Goal: Transaction & Acquisition: Purchase product/service

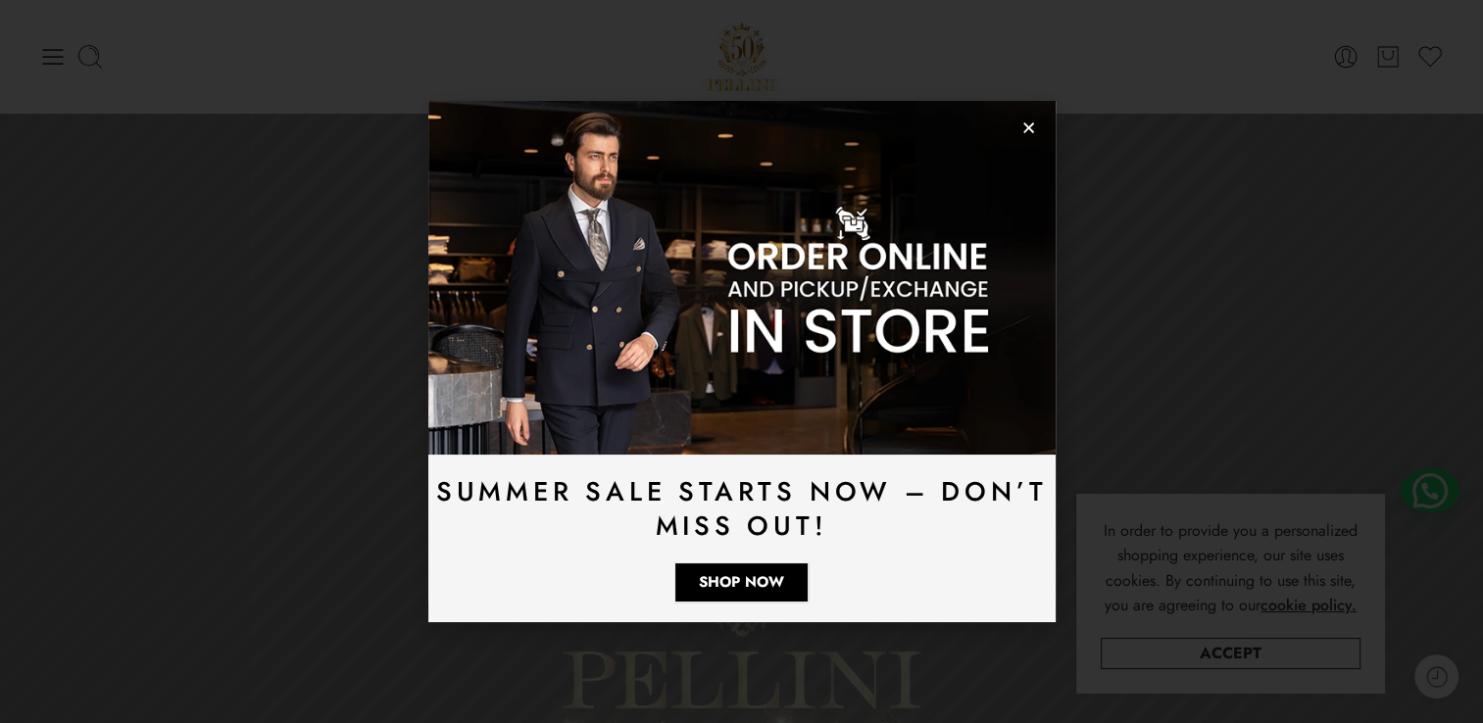
click at [1021, 129] on icon "Close" at bounding box center [1028, 128] width 15 height 15
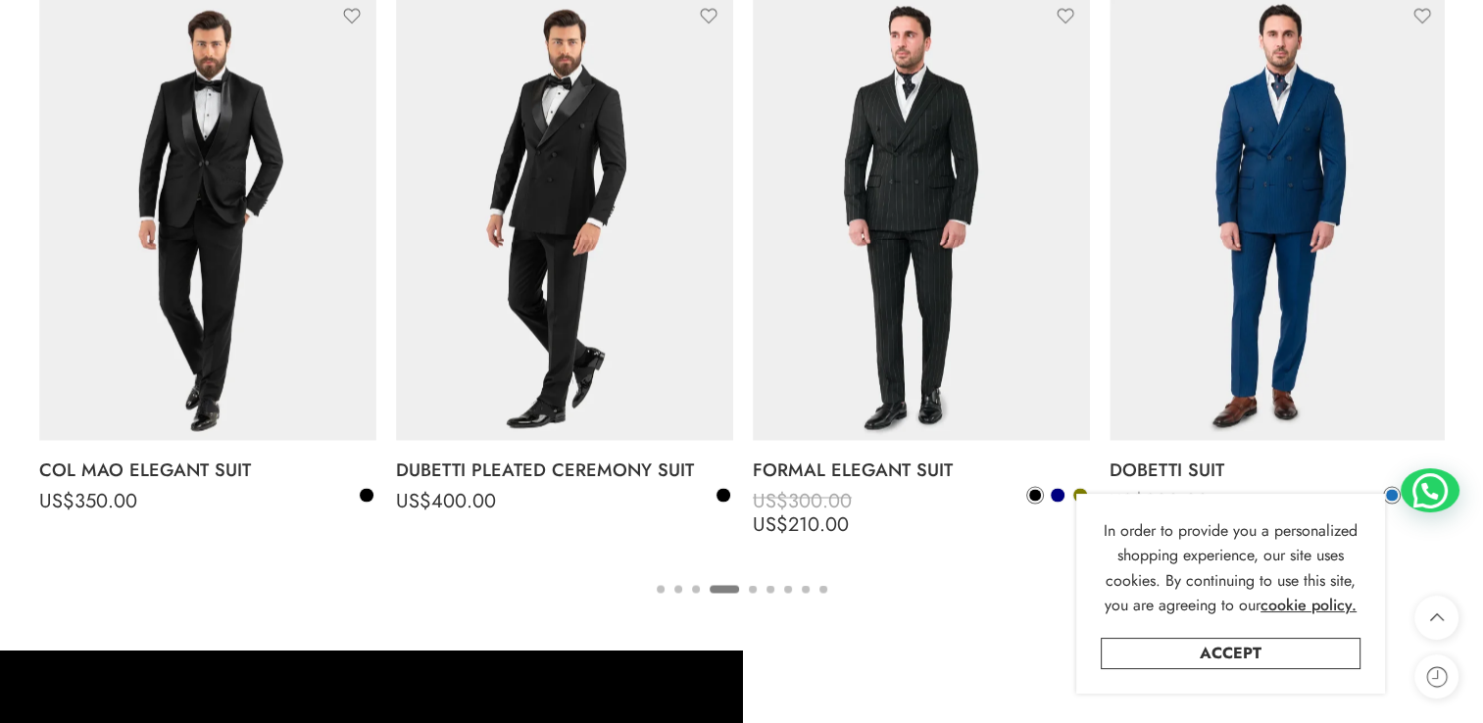
scroll to position [3529, 0]
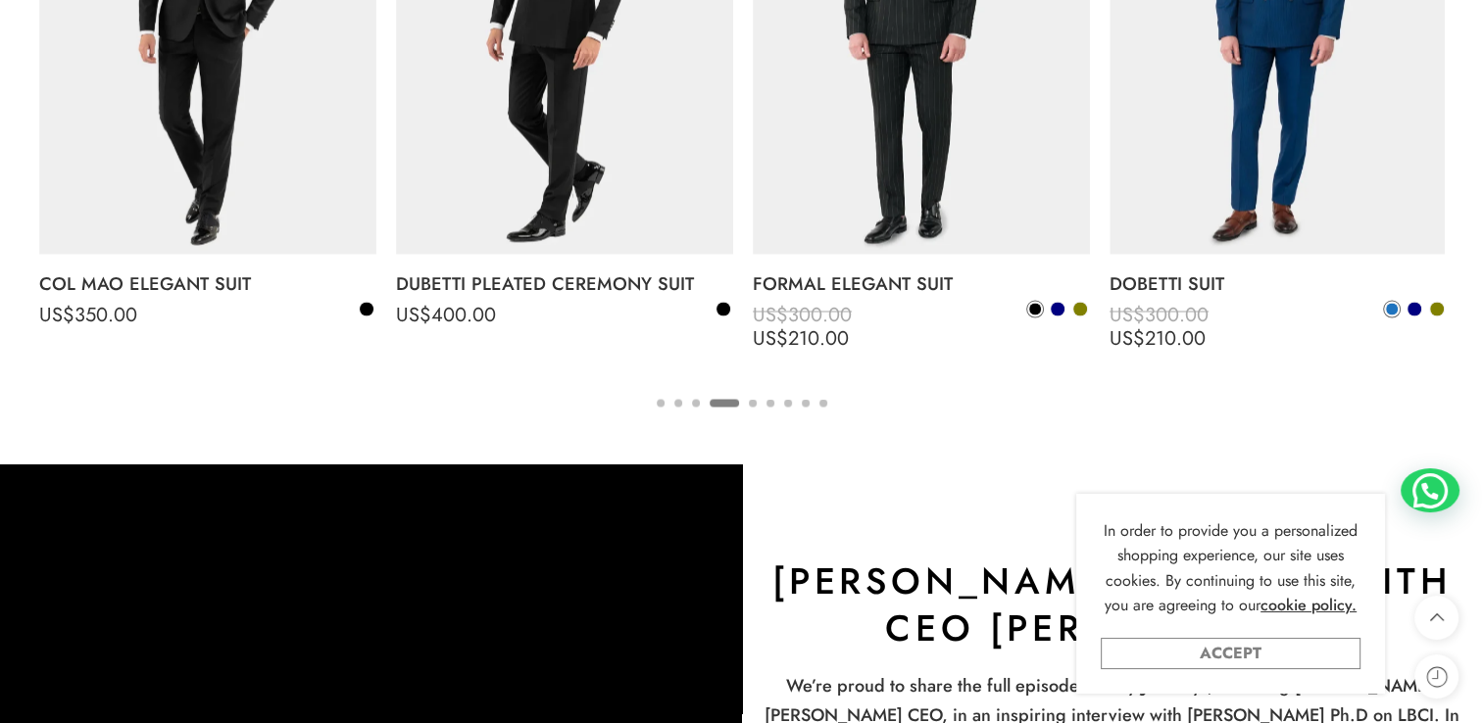
click at [1272, 645] on link "Accept" at bounding box center [1231, 653] width 260 height 31
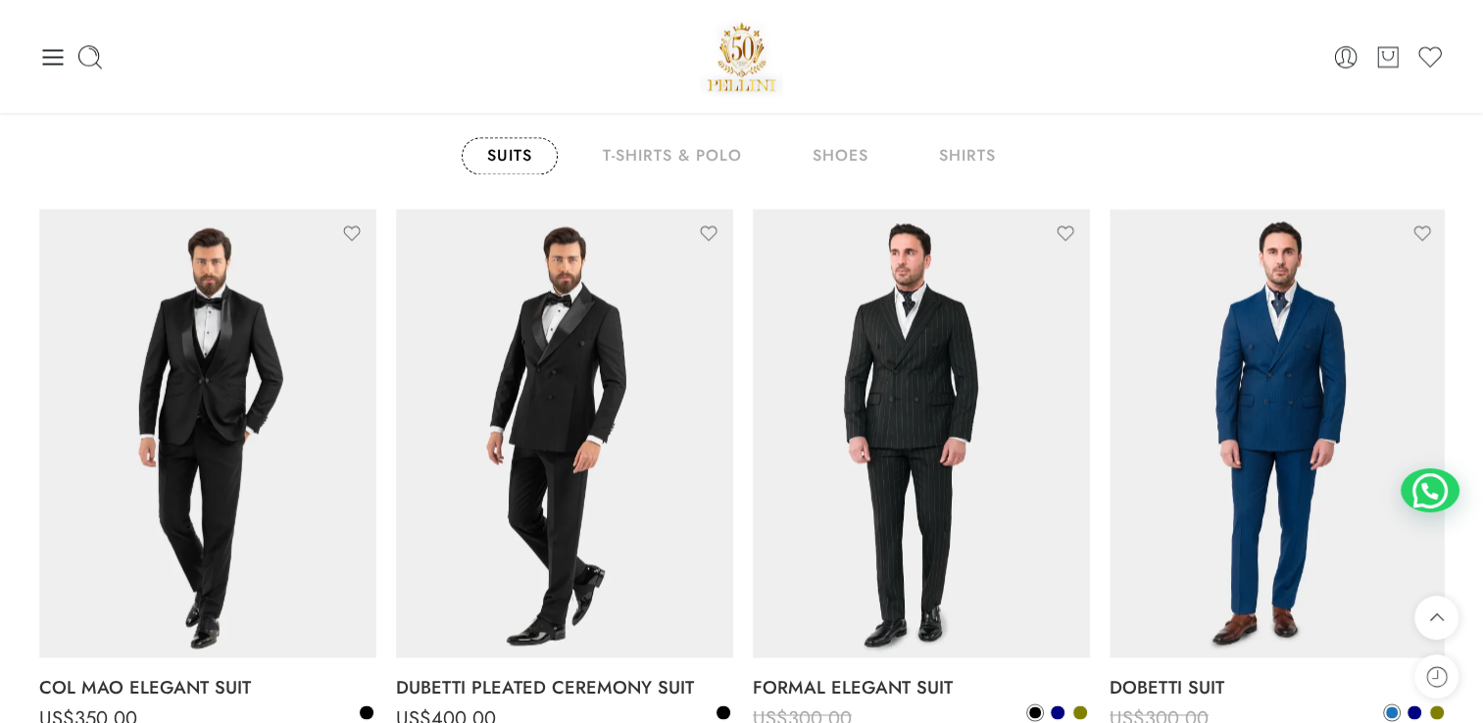
scroll to position [3039, 0]
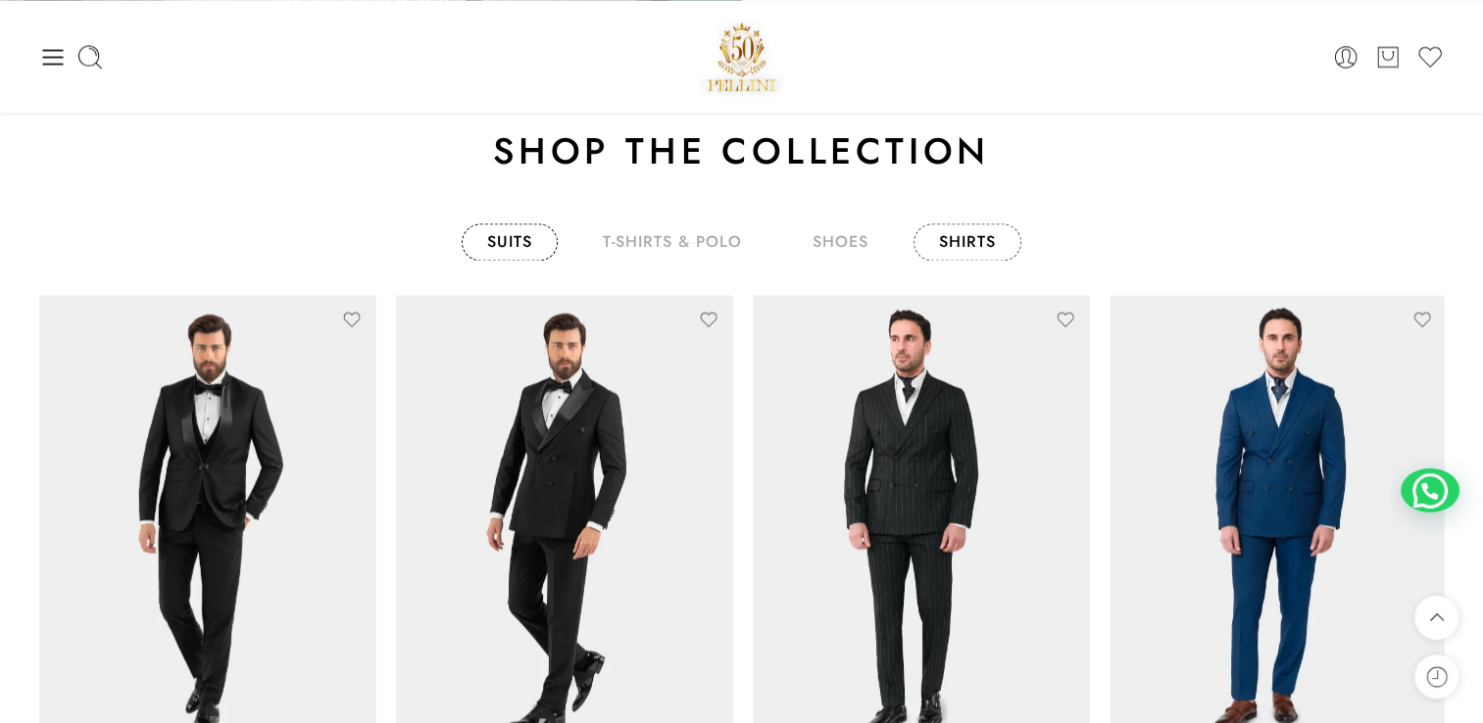
click at [957, 230] on link "shirts" at bounding box center [968, 241] width 108 height 37
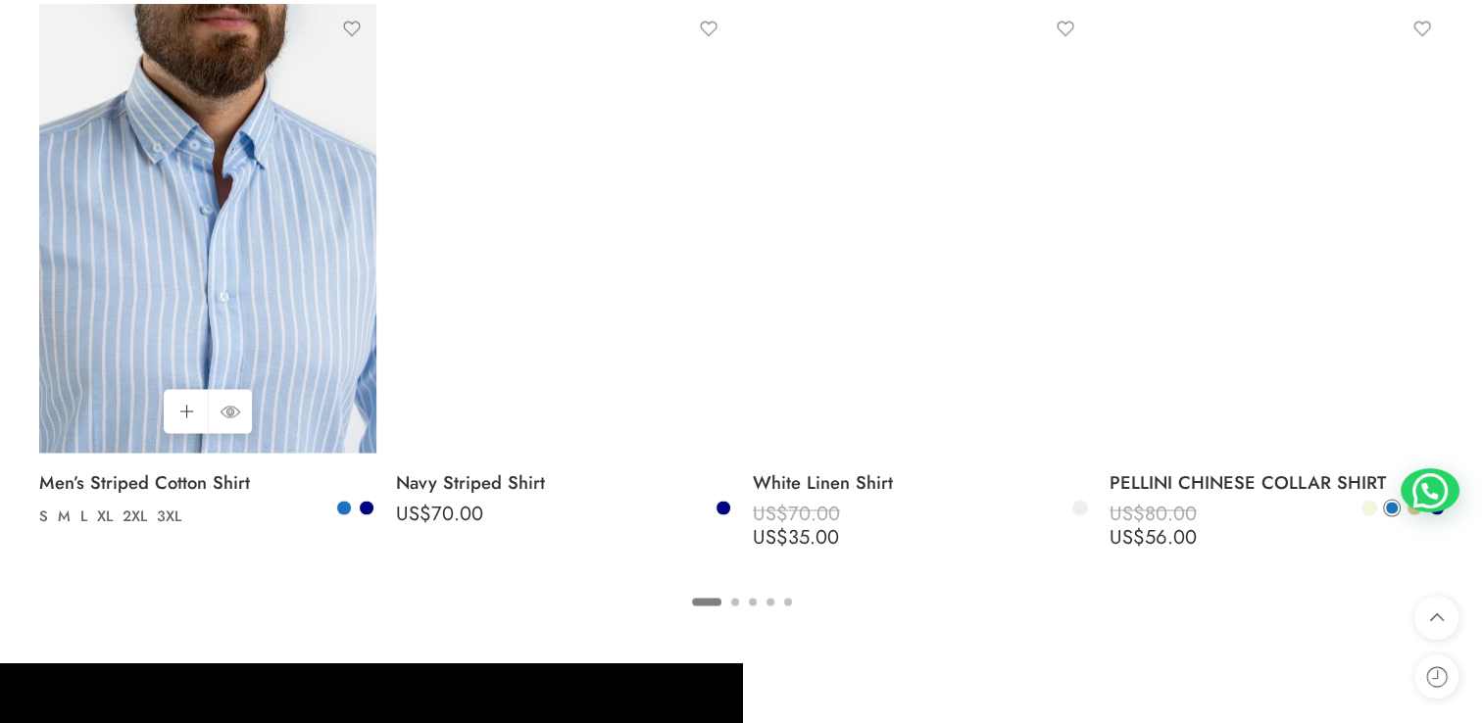
scroll to position [3333, 0]
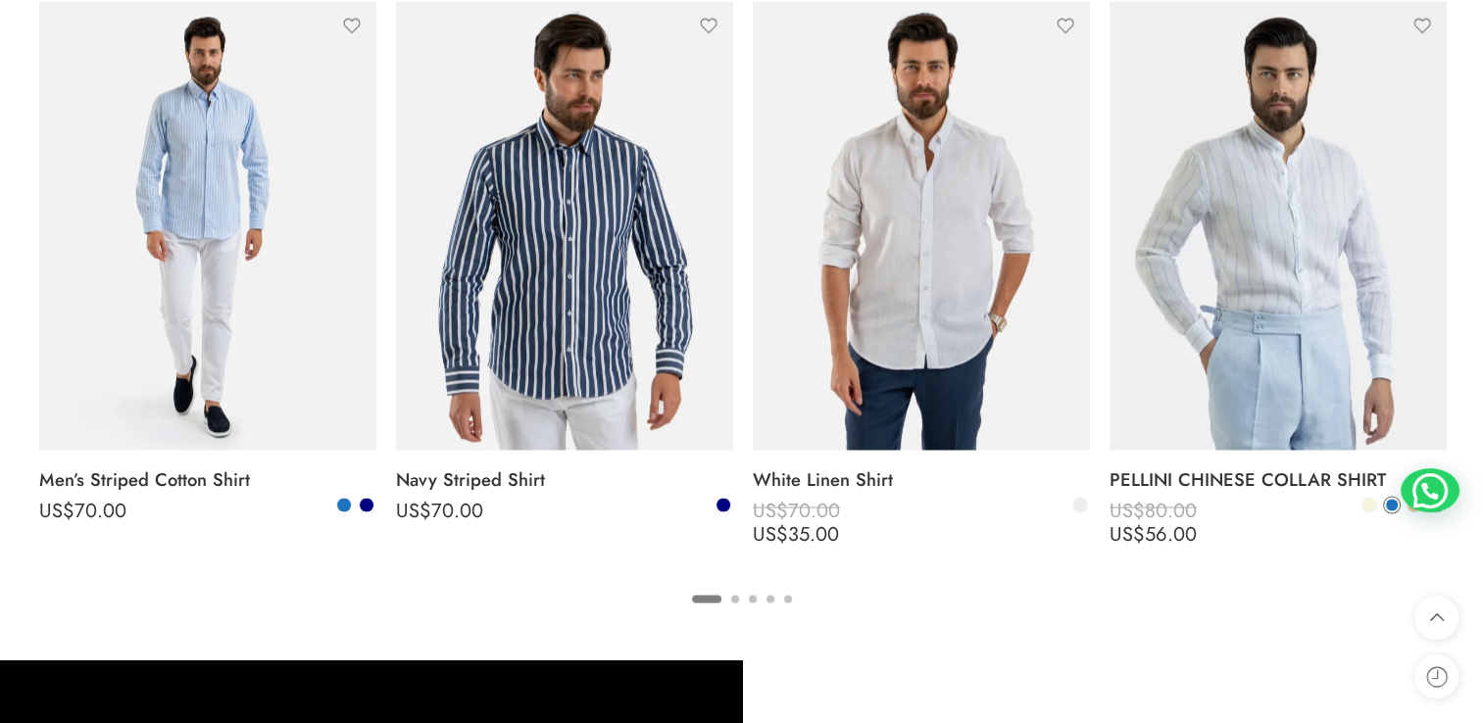
click at [740, 598] on ul "1 2 3 4 5" at bounding box center [741, 597] width 1405 height 25
click at [737, 599] on button "2" at bounding box center [735, 615] width 8 height 41
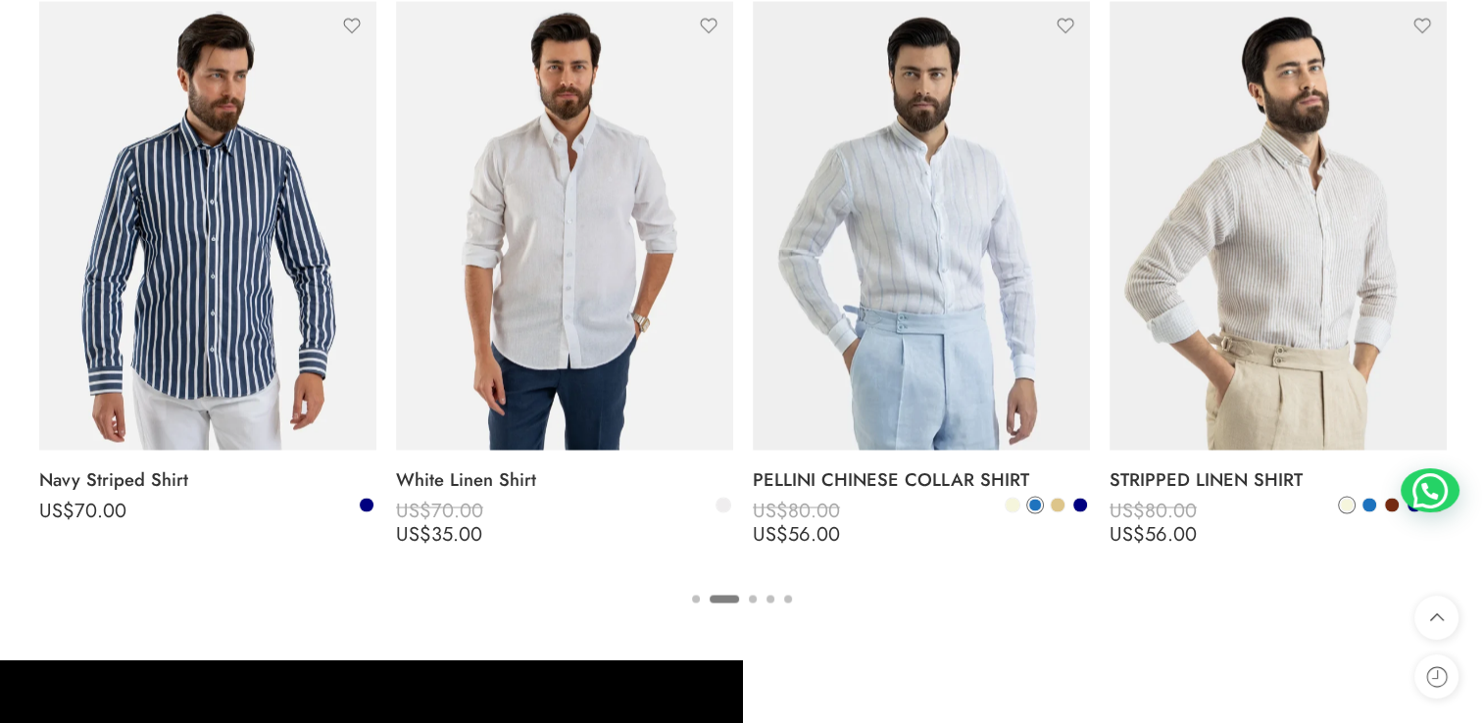
click at [752, 597] on button "3" at bounding box center [753, 615] width 8 height 41
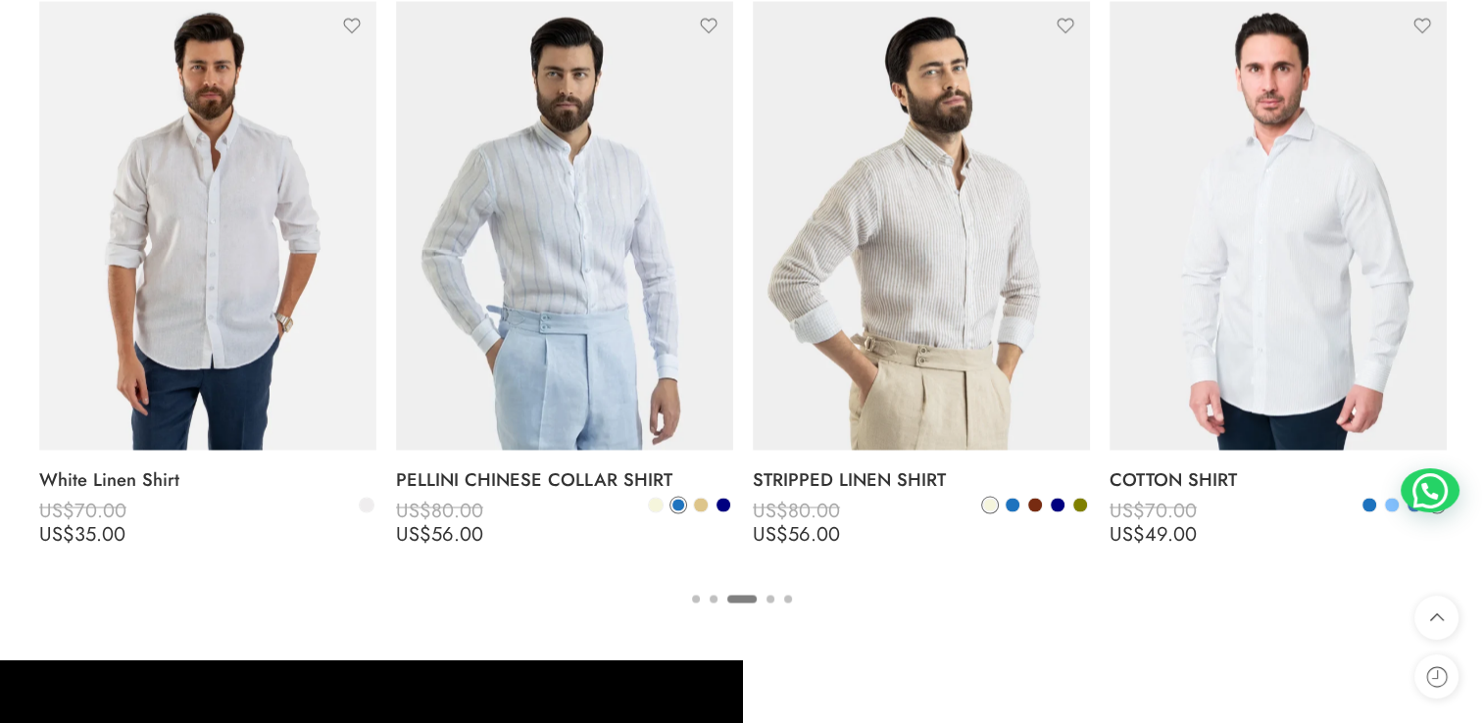
click at [774, 597] on ul "1 2 3 4 5" at bounding box center [741, 597] width 1405 height 25
click at [770, 598] on button "4" at bounding box center [771, 615] width 8 height 41
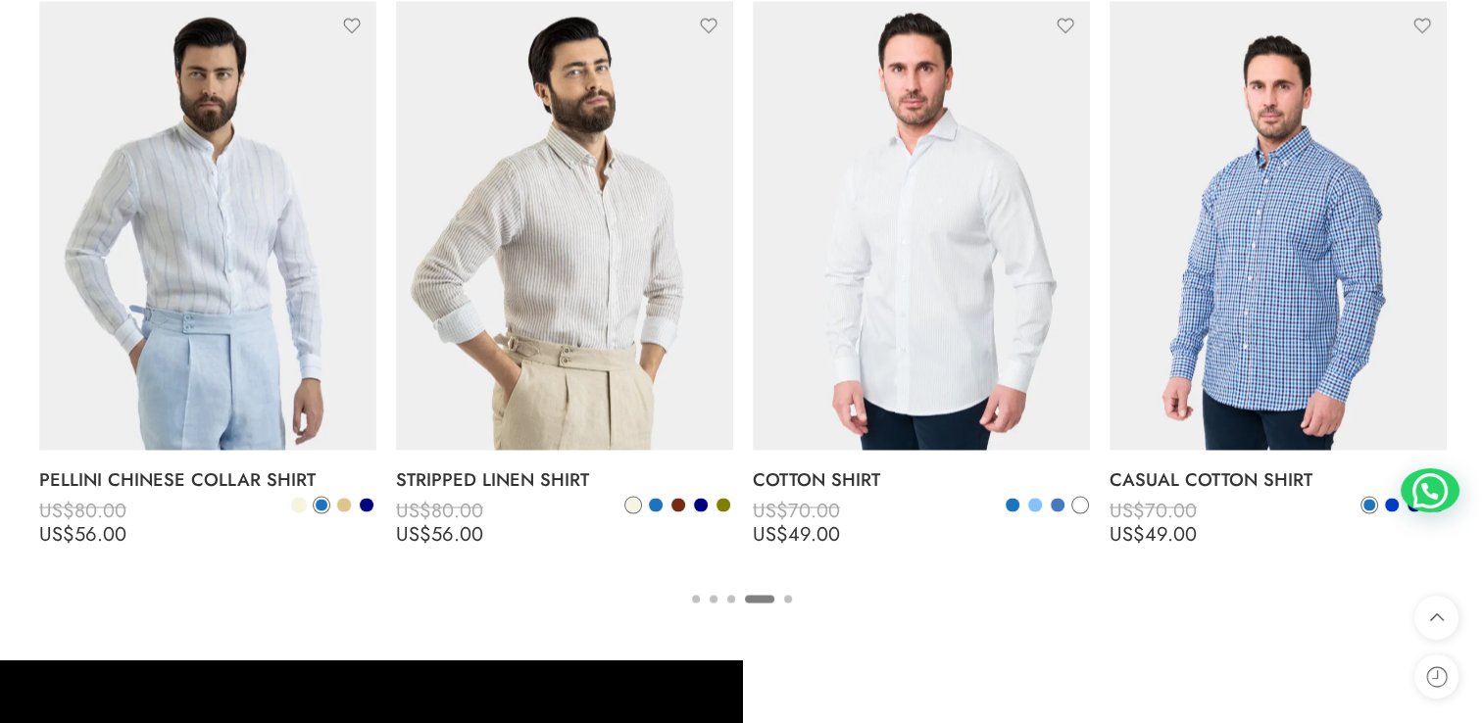
click at [792, 599] on ul "1 2 3 4 5" at bounding box center [741, 597] width 1405 height 25
click at [801, 602] on ul "1 2 3 4 5" at bounding box center [741, 597] width 1405 height 25
click at [795, 602] on ul "1 2 3 4 5" at bounding box center [741, 597] width 1405 height 25
click at [791, 600] on ul "1 2 3 4 5" at bounding box center [741, 597] width 1405 height 25
click at [786, 600] on button "5" at bounding box center [788, 615] width 8 height 41
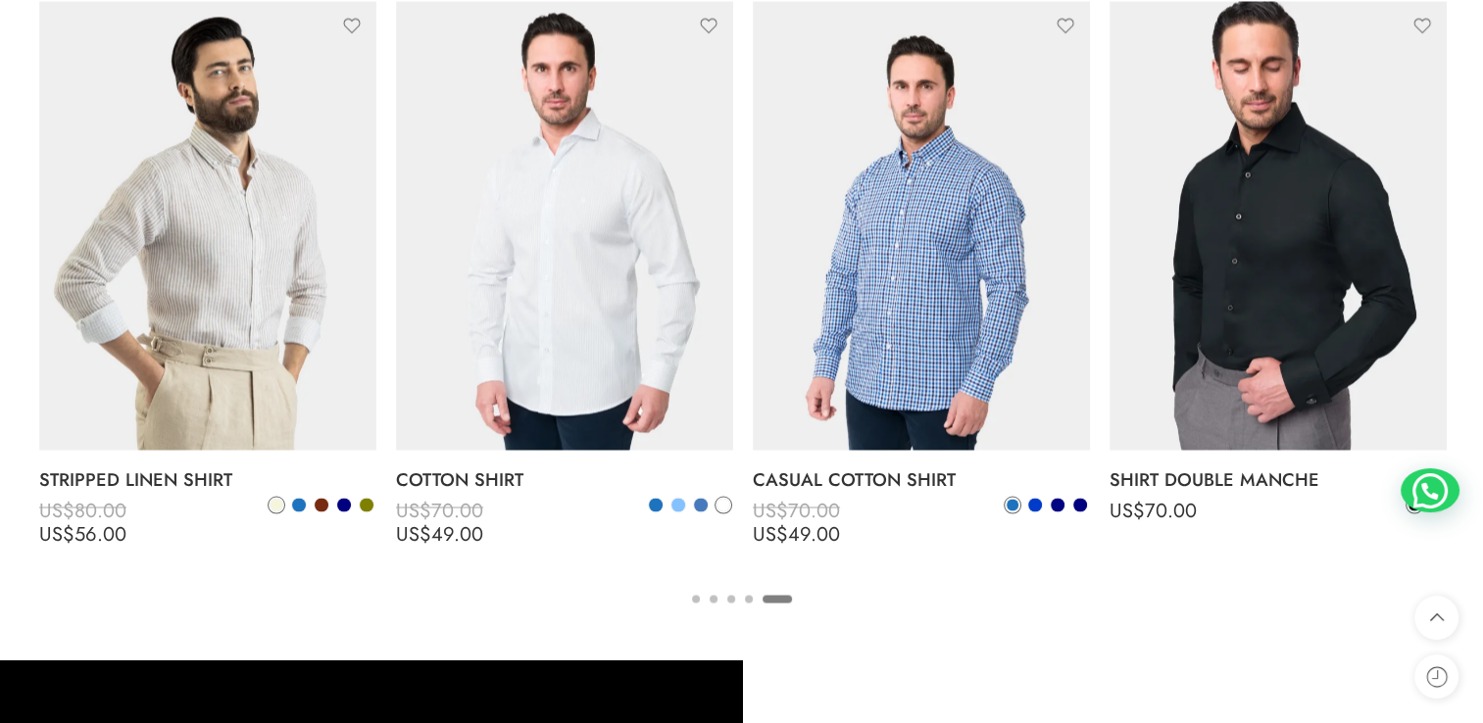
click at [710, 601] on button "2" at bounding box center [714, 615] width 8 height 41
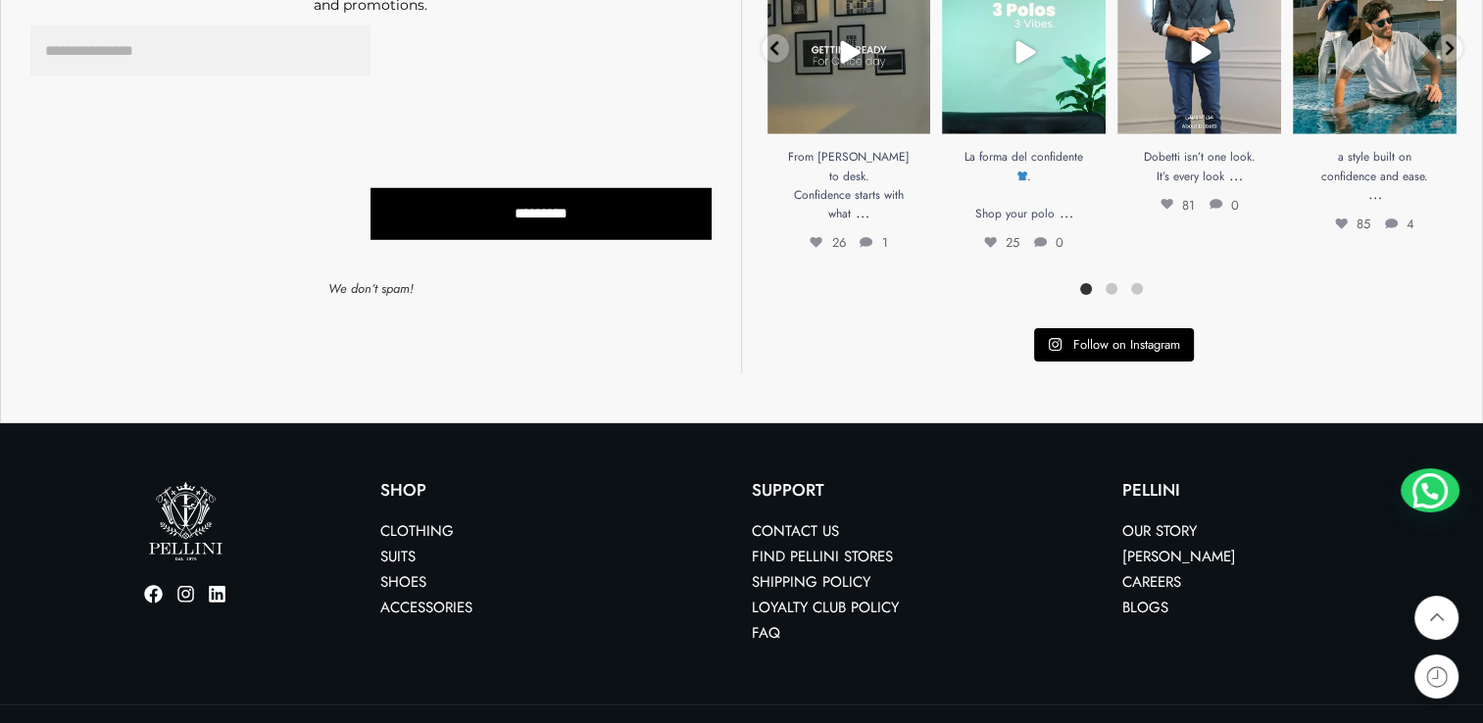
scroll to position [5662, 0]
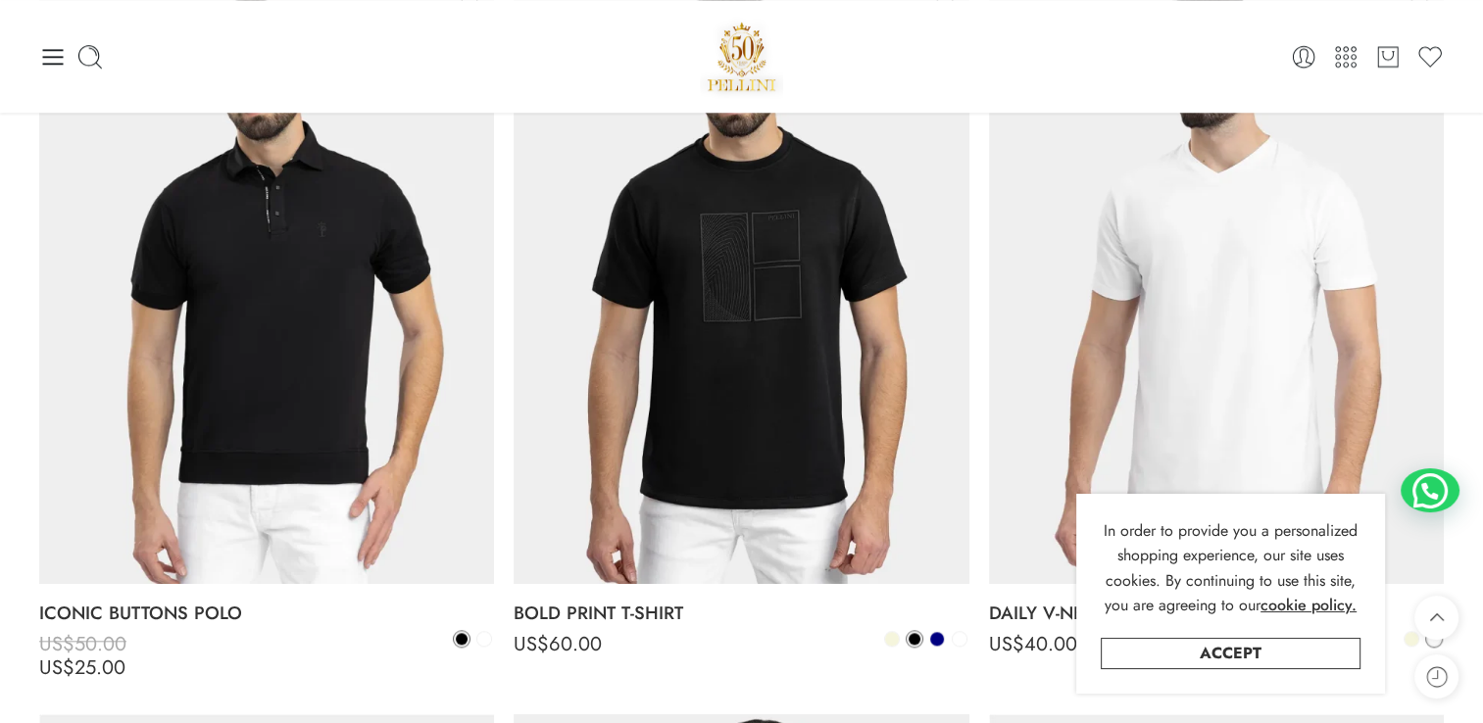
scroll to position [1764, 0]
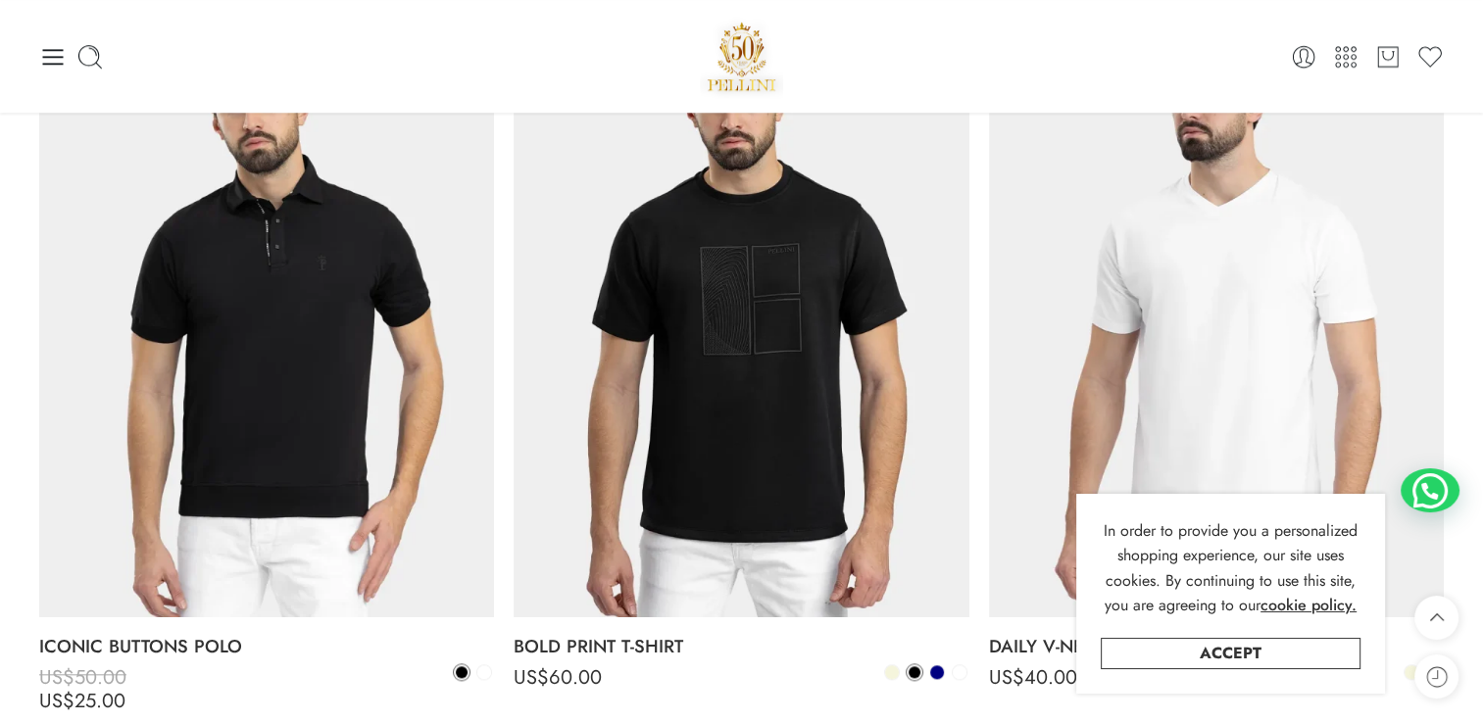
drag, startPoint x: 1265, startPoint y: 665, endPoint x: 1254, endPoint y: 654, distance: 15.2
click at [1265, 665] on link "Accept" at bounding box center [1231, 653] width 260 height 31
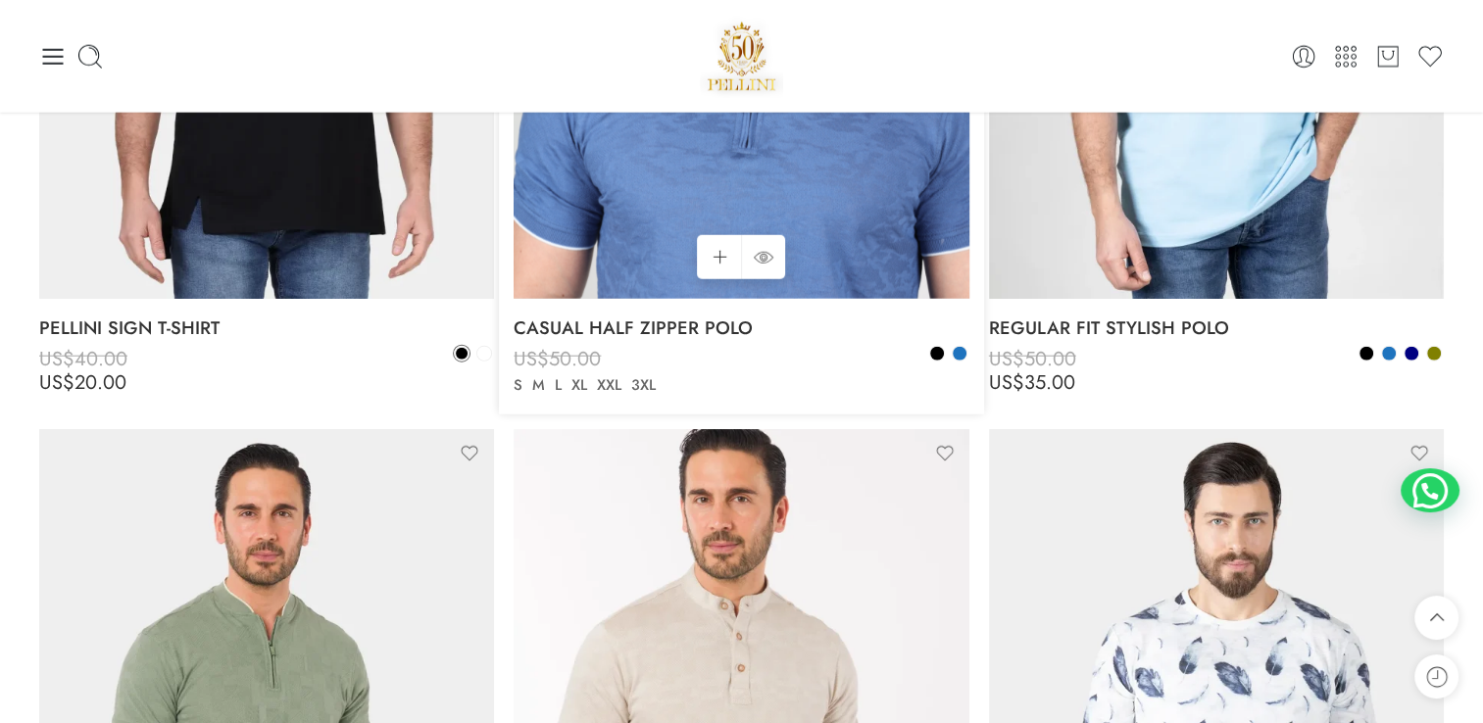
scroll to position [4803, 0]
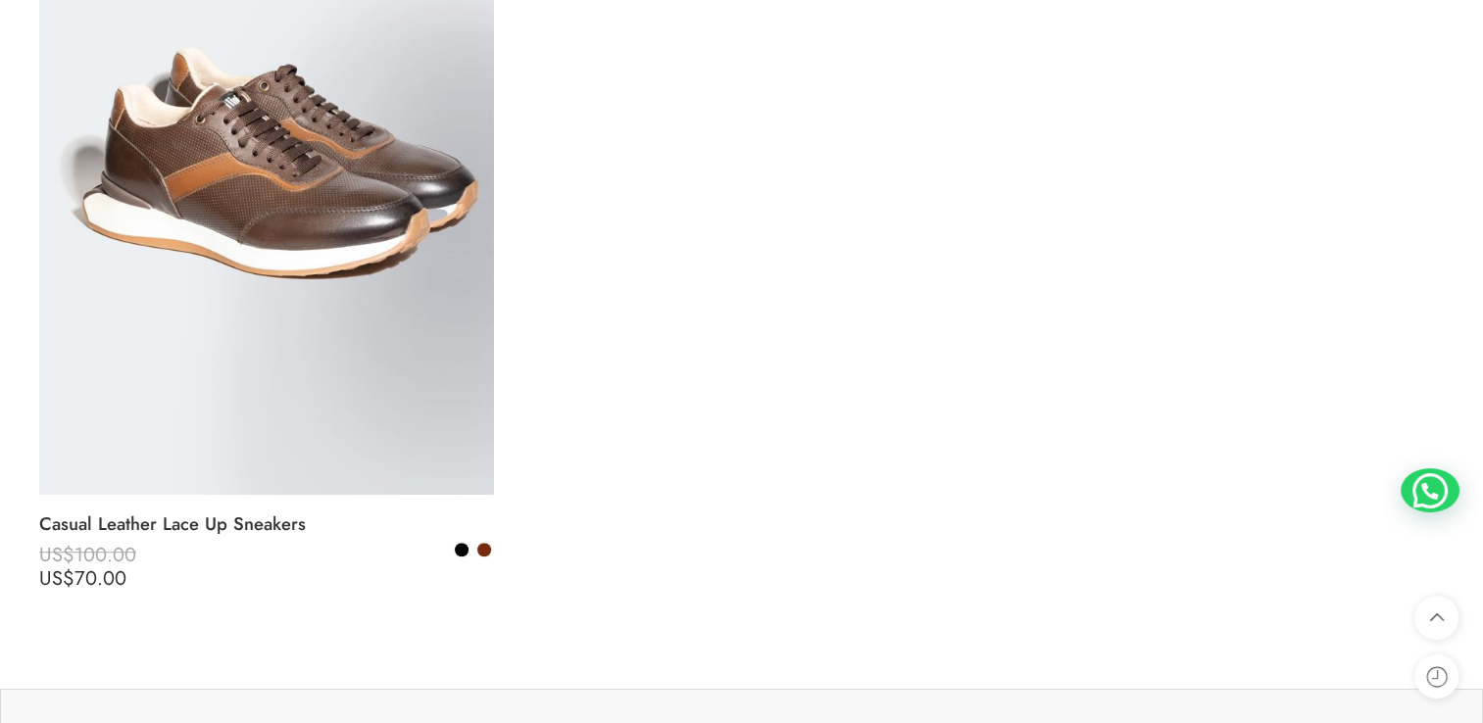
scroll to position [8724, 0]
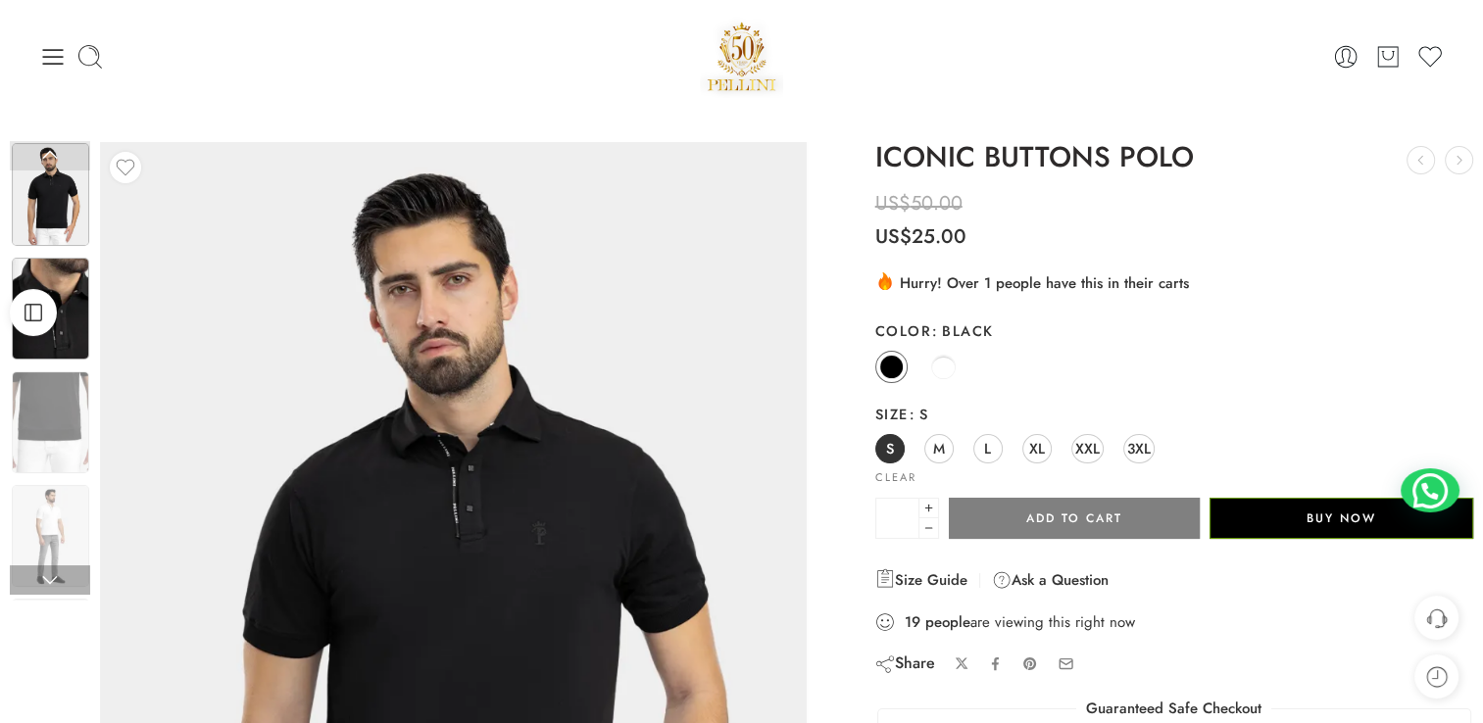
click at [65, 348] on img at bounding box center [50, 309] width 77 height 102
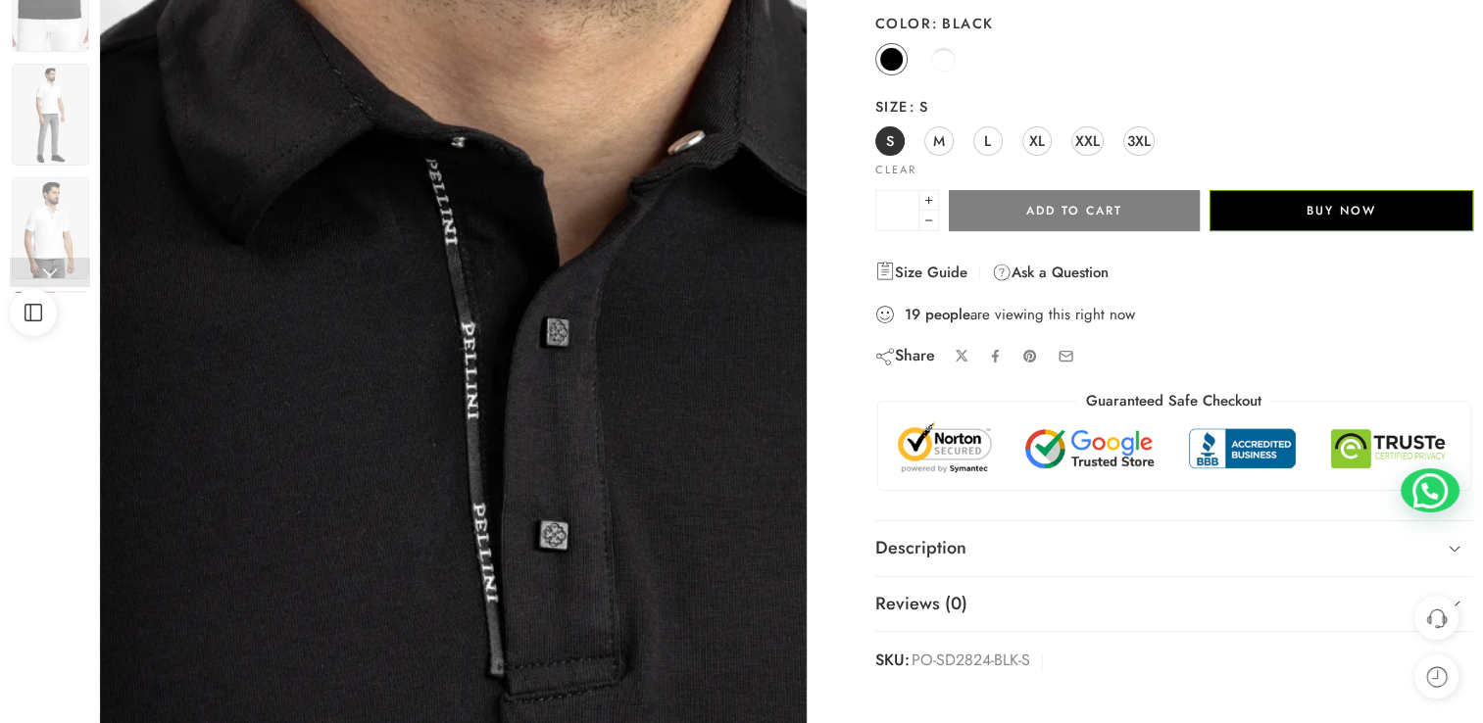
scroll to position [392, 0]
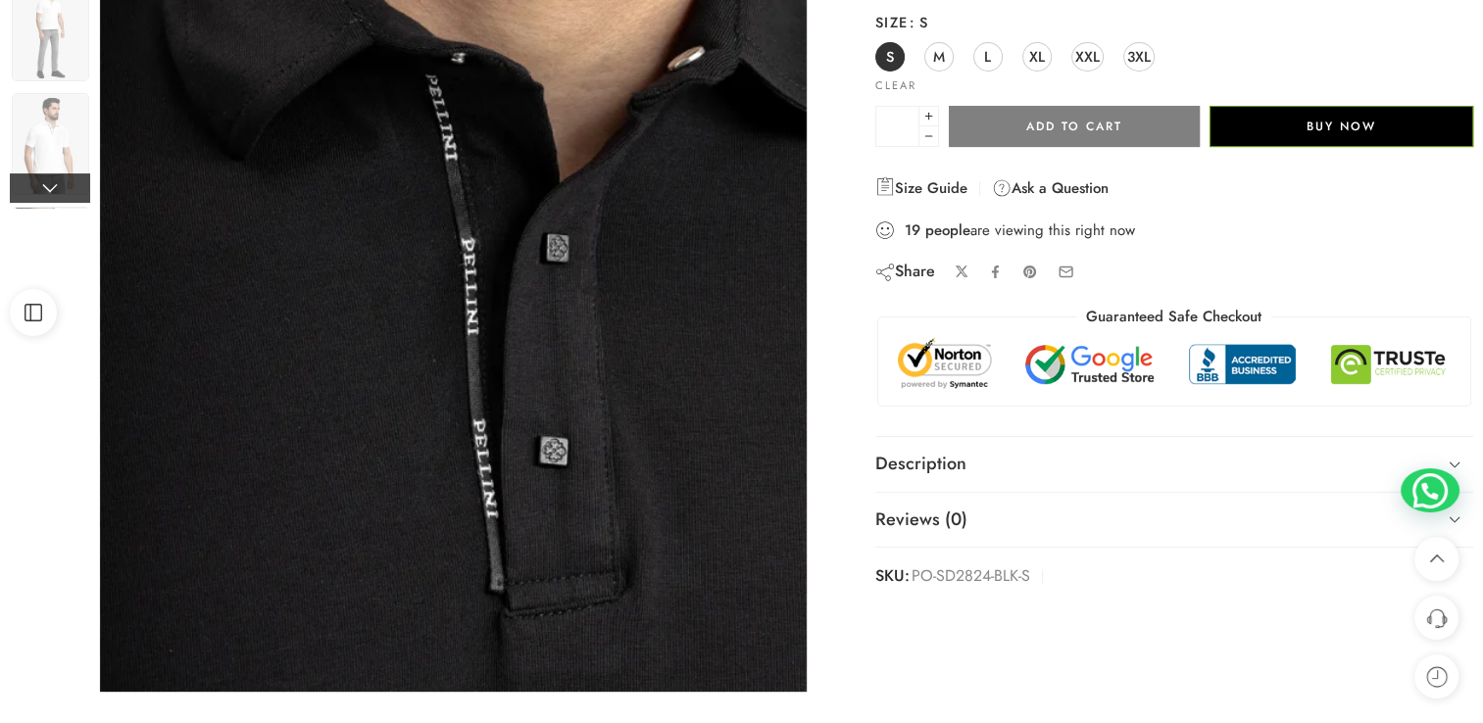
click at [53, 174] on link at bounding box center [50, 188] width 80 height 29
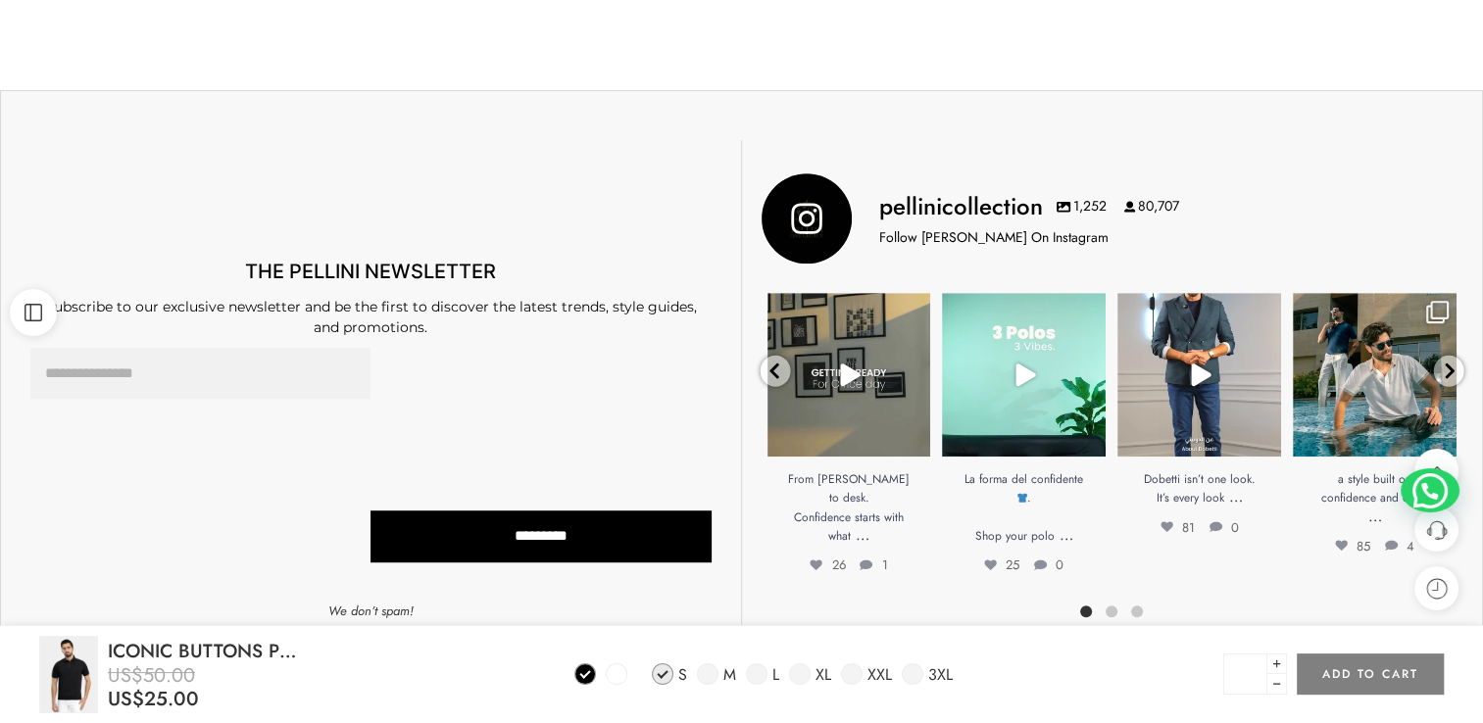
scroll to position [1274, 0]
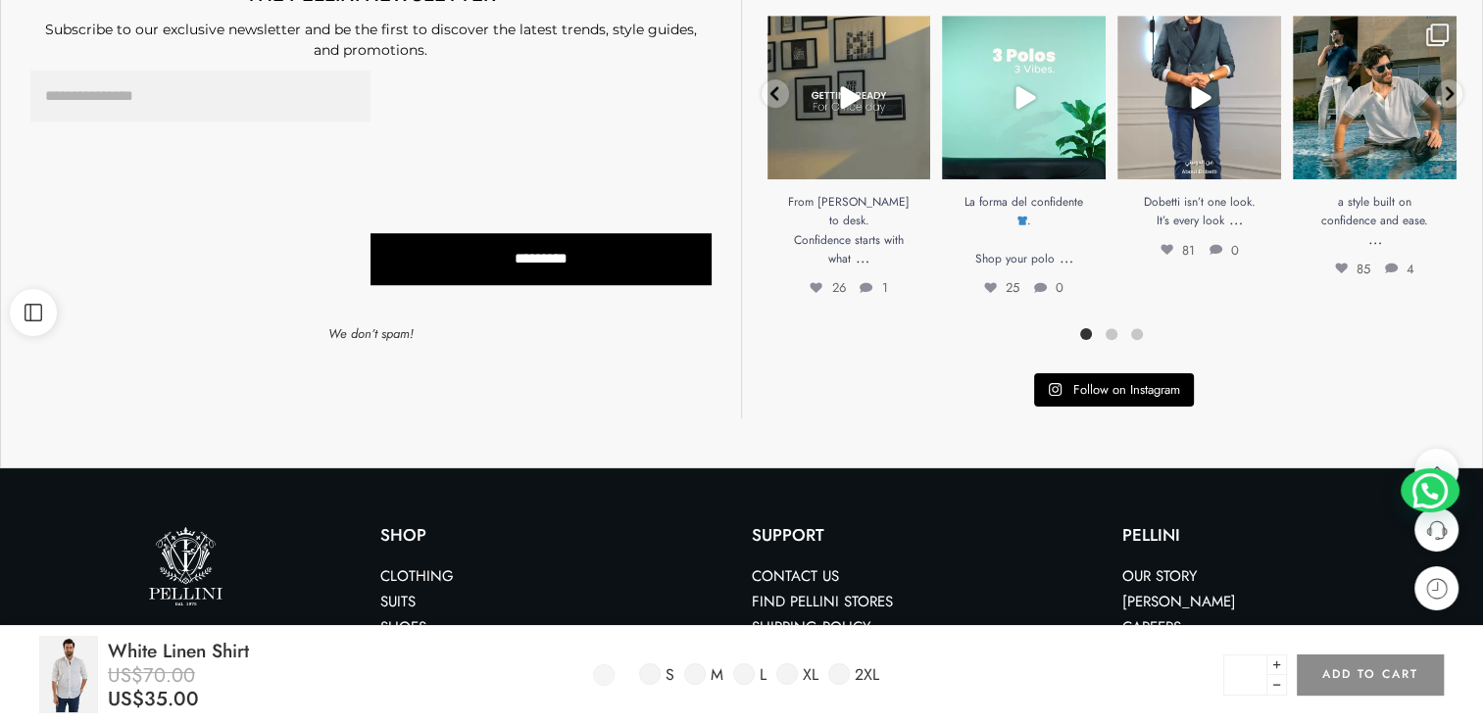
scroll to position [1631, 0]
